Goal: Task Accomplishment & Management: Manage account settings

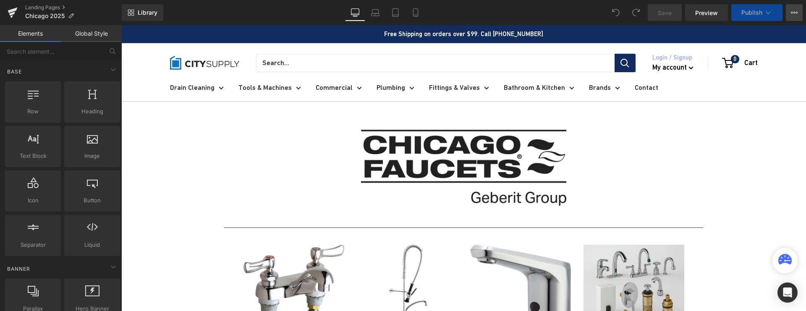
click at [796, 13] on icon at bounding box center [794, 12] width 7 height 7
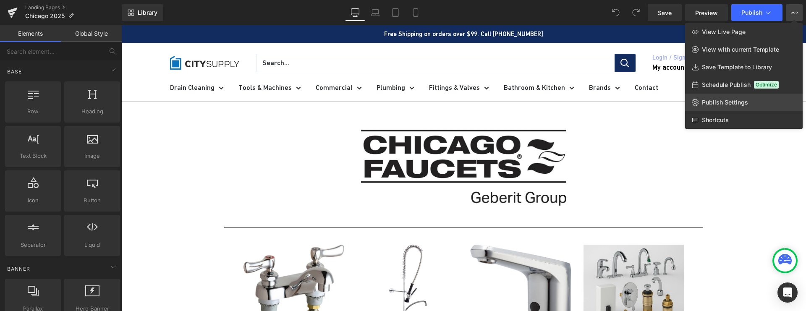
click at [725, 98] on link "Publish Settings" at bounding box center [744, 103] width 118 height 18
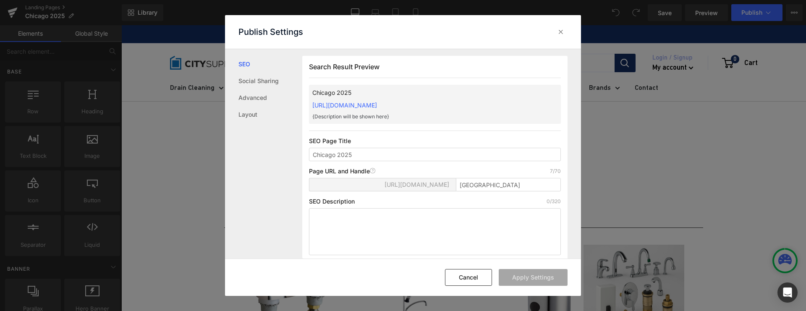
scroll to position [0, 0]
click at [252, 113] on link "Layout" at bounding box center [270, 114] width 64 height 17
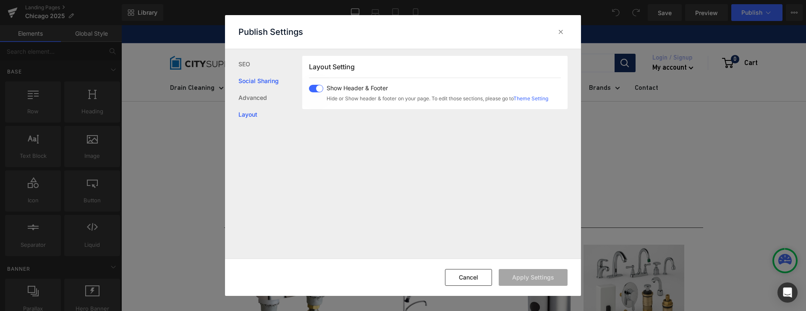
click at [257, 84] on link "Social Sharing" at bounding box center [270, 81] width 64 height 17
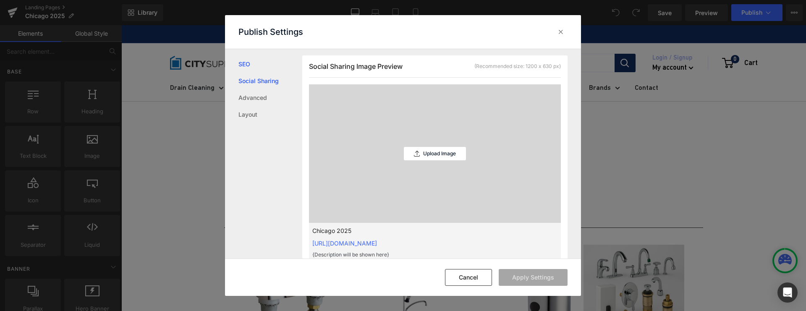
click at [249, 68] on link "SEO" at bounding box center [270, 64] width 64 height 17
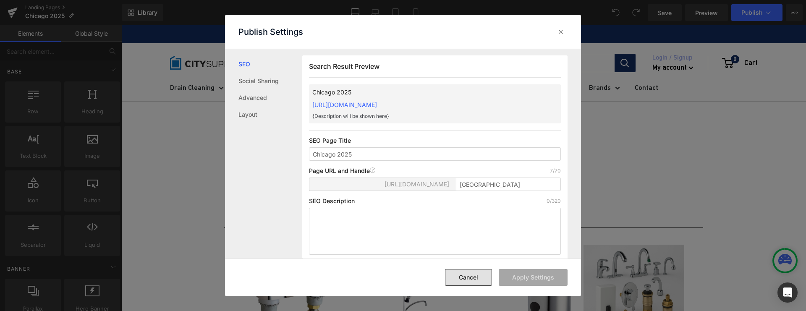
click at [466, 278] on button "Cancel" at bounding box center [468, 277] width 47 height 17
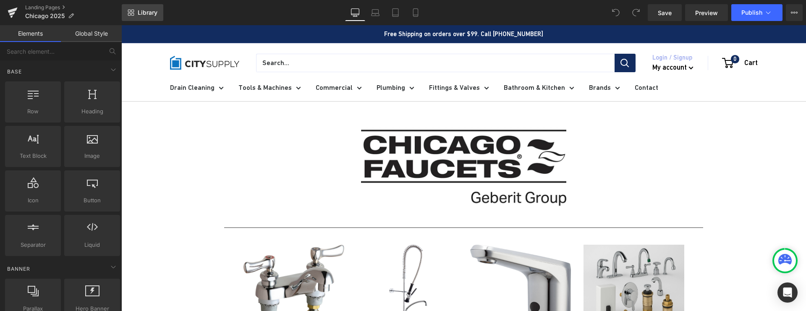
click at [142, 12] on span "Library" at bounding box center [148, 13] width 20 height 8
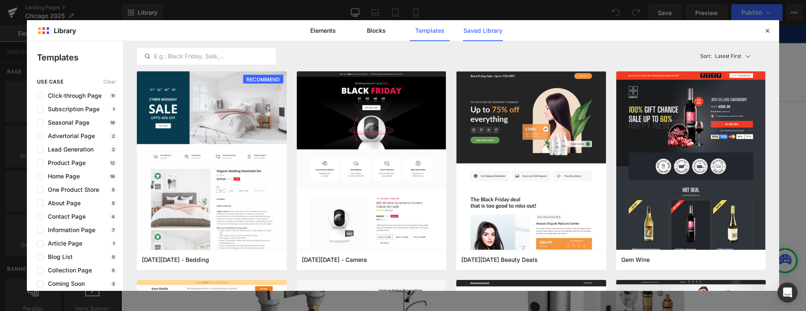
click at [475, 31] on link "Saved Library" at bounding box center [483, 30] width 40 height 21
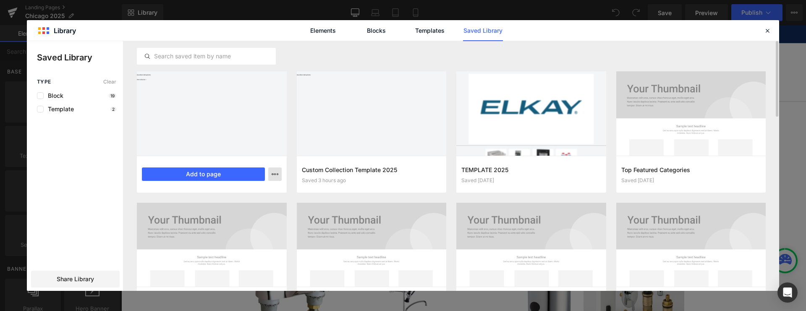
click at [275, 173] on icon "button" at bounding box center [275, 174] width 7 height 7
click at [217, 210] on p "Delete" at bounding box center [212, 211] width 18 height 8
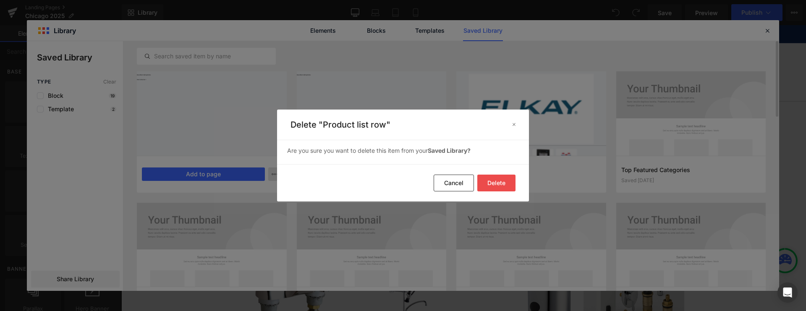
click at [493, 181] on button "Delete" at bounding box center [496, 183] width 38 height 17
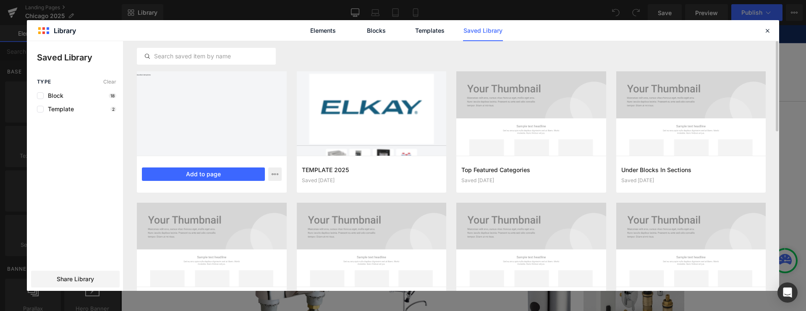
click at [222, 115] on div at bounding box center [212, 113] width 150 height 84
click at [273, 175] on icon "button" at bounding box center [275, 174] width 7 height 7
click at [234, 125] on div at bounding box center [403, 166] width 752 height 250
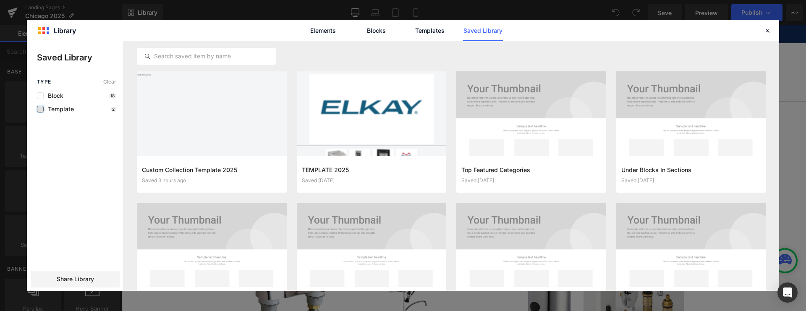
click at [41, 108] on label at bounding box center [40, 109] width 7 height 7
click at [40, 109] on input "checkbox" at bounding box center [40, 109] width 0 height 0
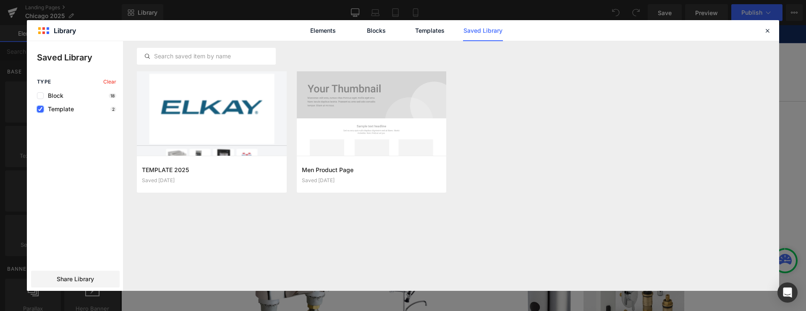
click at [41, 109] on icon at bounding box center [40, 109] width 4 height 0
click at [40, 109] on input "checkbox" at bounding box center [40, 109] width 0 height 0
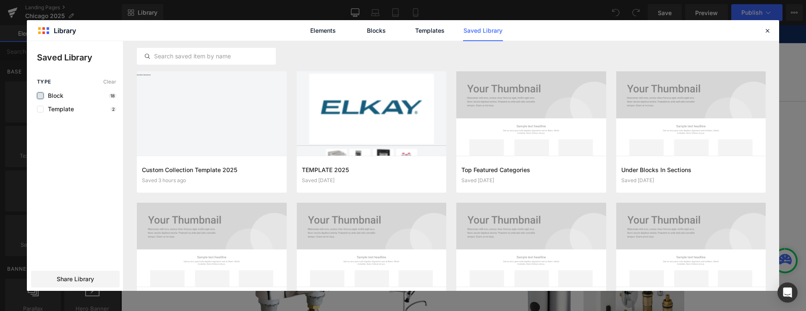
click at [41, 96] on label at bounding box center [40, 95] width 7 height 7
click at [40, 96] on input "checkbox" at bounding box center [40, 96] width 0 height 0
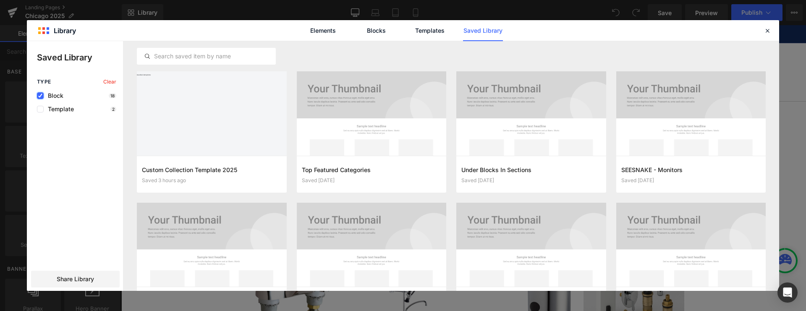
click at [41, 96] on icon at bounding box center [40, 96] width 4 height 0
click at [40, 96] on input "checkbox" at bounding box center [40, 96] width 0 height 0
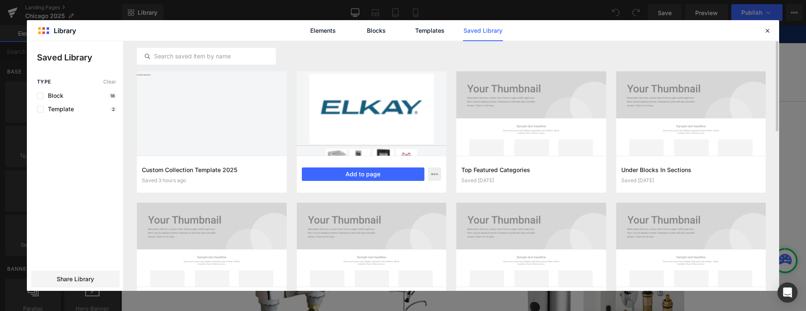
click at [406, 134] on div at bounding box center [372, 113] width 150 height 84
click at [436, 177] on icon "button" at bounding box center [434, 174] width 7 height 7
click at [436, 177] on div at bounding box center [403, 166] width 752 height 250
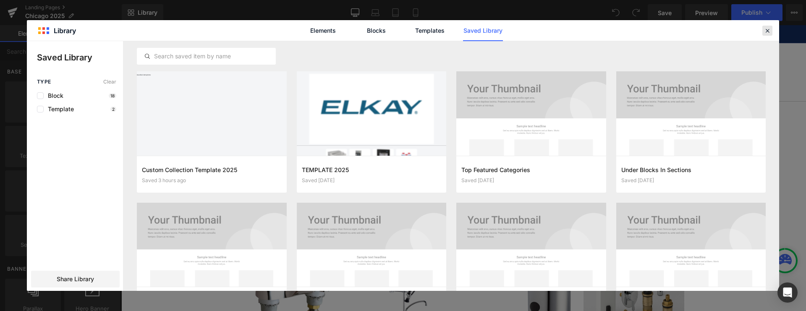
click at [765, 34] on icon at bounding box center [768, 31] width 8 height 8
